Goal: Information Seeking & Learning: Learn about a topic

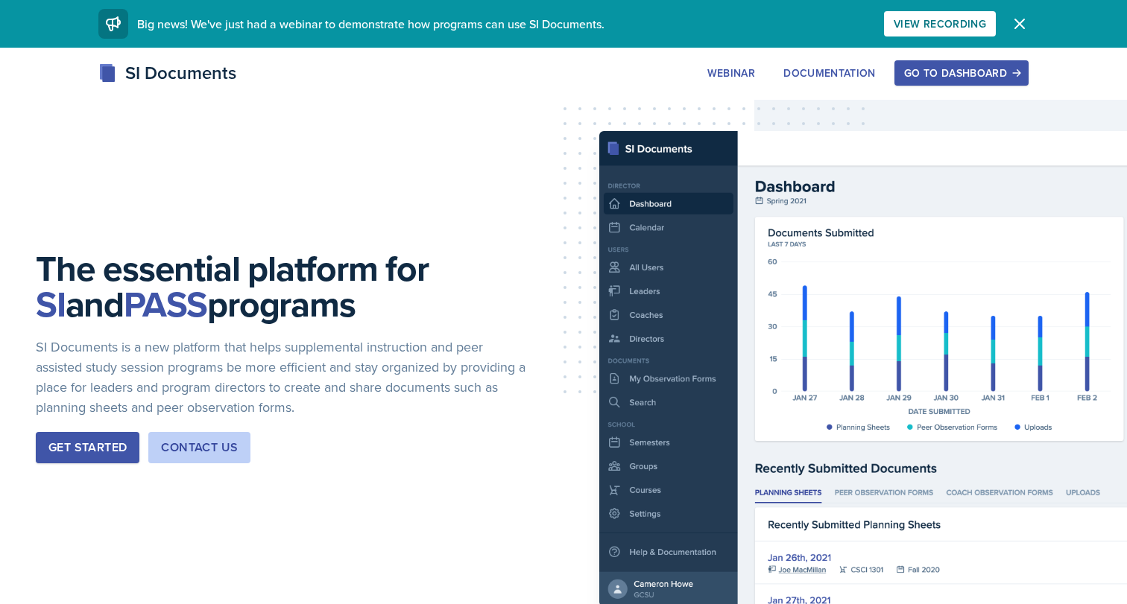
drag, startPoint x: 358, startPoint y: 314, endPoint x: 8, endPoint y: 272, distance: 352.8
click at [8, 272] on div "The essential platform for SI and PASS programs SI Documents is a new platform …" at bounding box center [563, 369] width 1127 height 642
copy h1 "The essential platform for SI and PASS programs"
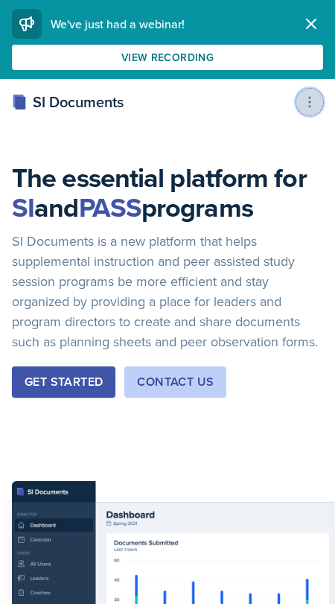
click at [320, 100] on button at bounding box center [310, 102] width 27 height 27
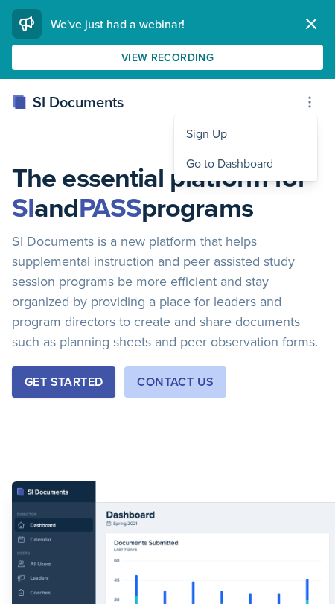
click at [312, 271] on div "The essential platform for SI and PASS programs SI Documents is a new platform …" at bounding box center [167, 454] width 335 height 750
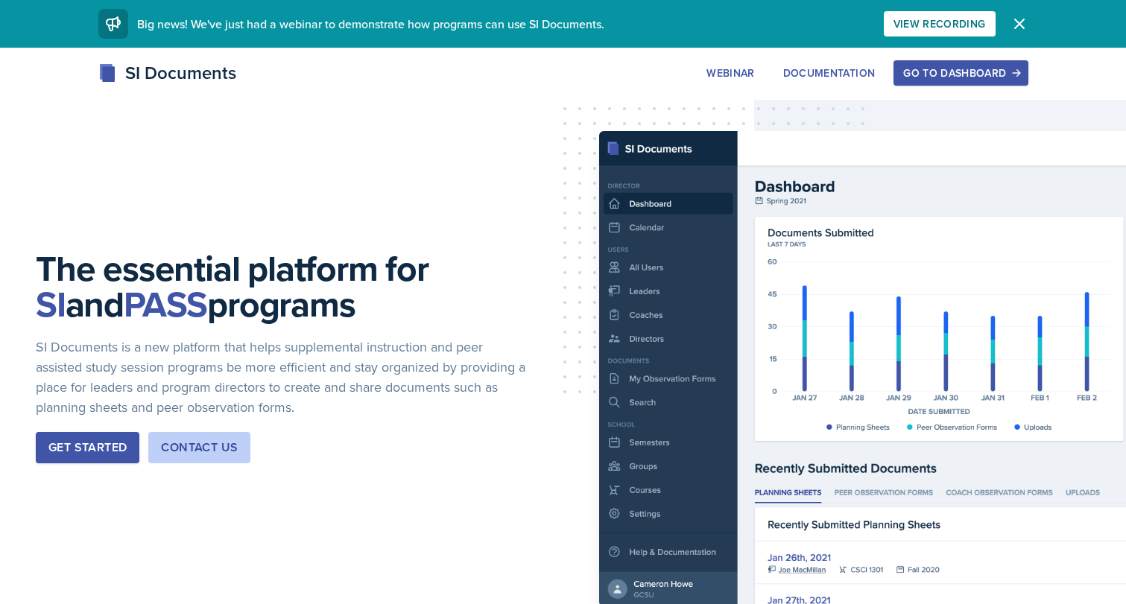
click at [256, 102] on div "SI Documents Webinar Documentation Go to Dashboard Sign Up Go to Dashboard" at bounding box center [563, 90] width 1126 height 60
click at [135, 84] on div "SI Documents" at bounding box center [167, 73] width 138 height 27
drag, startPoint x: 350, startPoint y: 298, endPoint x: 27, endPoint y: 276, distance: 323.5
click at [27, 276] on div "The essential platform for SI and PASS programs SI Documents is a new platform …" at bounding box center [563, 369] width 1126 height 642
copy h1 "The essential platform for SI and PASS programs"
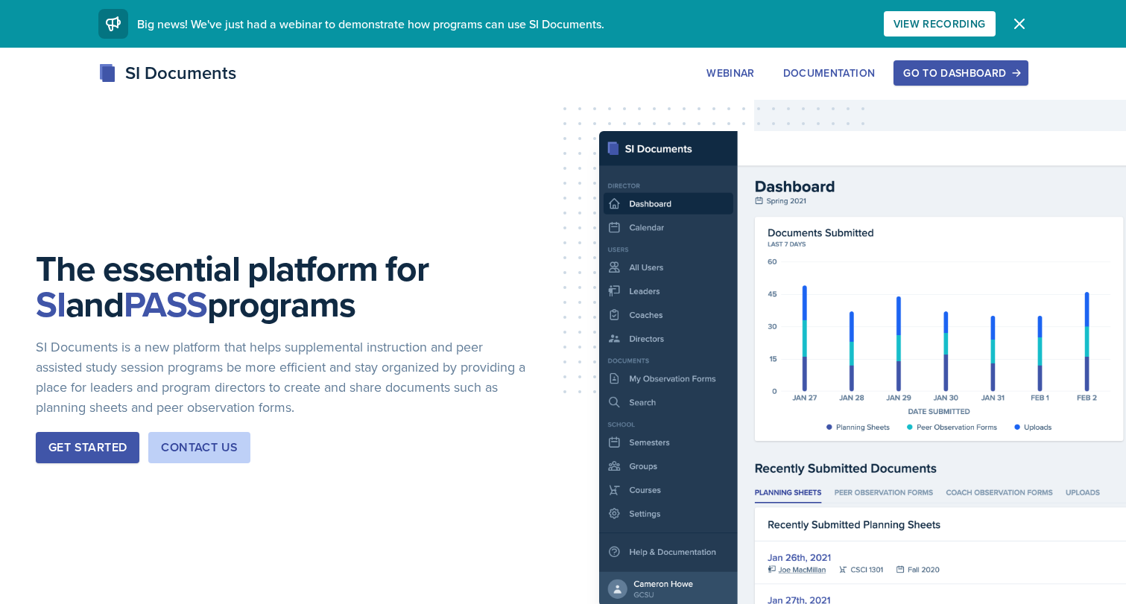
click at [113, 196] on div "The essential platform for SI and PASS programs SI Documents is a new platform …" at bounding box center [563, 369] width 1126 height 642
drag, startPoint x: 307, startPoint y: 407, endPoint x: 34, endPoint y: 349, distance: 279.6
click at [34, 349] on div "The essential platform for SI and PASS programs SI Documents is a new platform …" at bounding box center [563, 369] width 1126 height 642
copy p "SI Documents is a new platform that helps supplemental instruction and peer ass…"
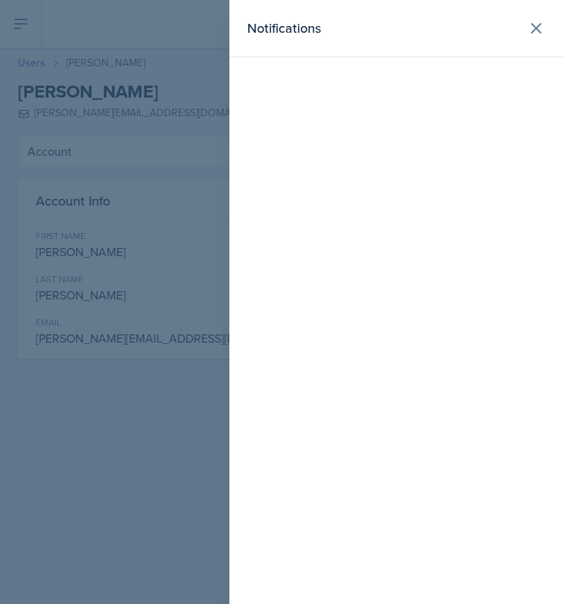
click at [125, 238] on div at bounding box center [281, 302] width 563 height 604
